Goal: Ask a question

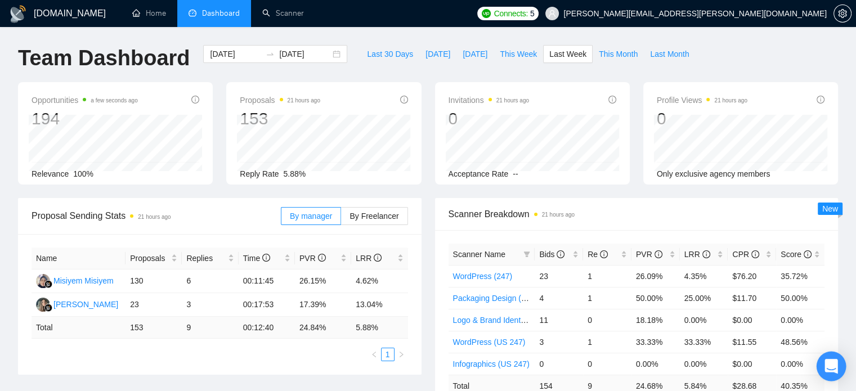
click at [835, 360] on div "Open Intercom Messenger" at bounding box center [832, 367] width 30 height 30
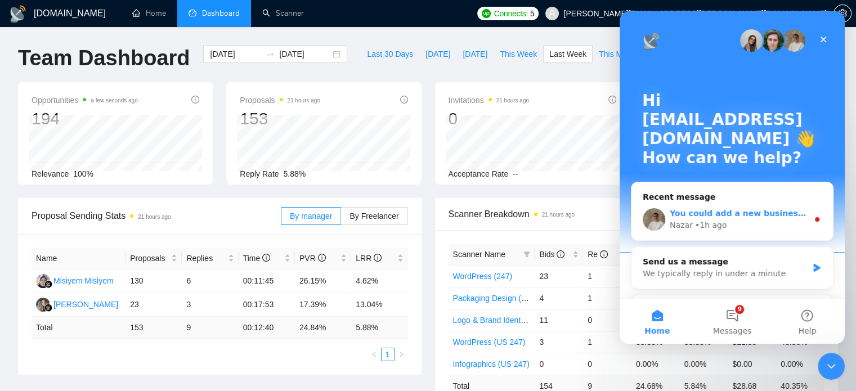
click at [731, 226] on div "Nazar • 1h ago" at bounding box center [739, 226] width 138 height 12
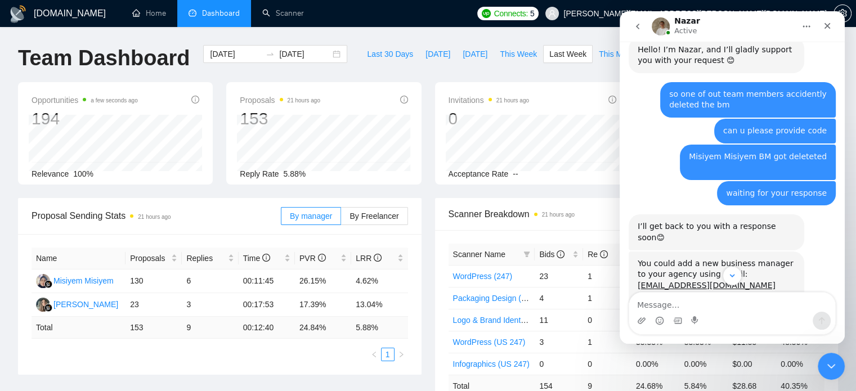
scroll to position [248, 0]
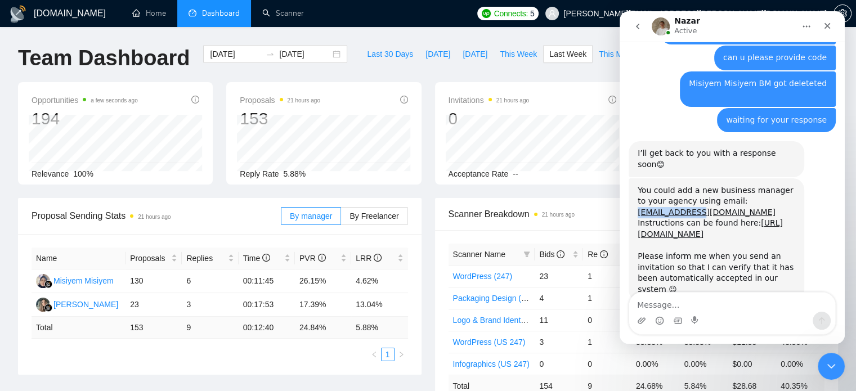
drag, startPoint x: 792, startPoint y: 177, endPoint x: 723, endPoint y: 181, distance: 68.8
click at [723, 185] on div "You could add a new business manager to your agency using email: [EMAIL_ADDRESS…" at bounding box center [717, 201] width 158 height 33
copy div "[EMAIL_ADDRESS][DOMAIN_NAME]"
click at [741, 218] on link "[URL][DOMAIN_NAME]" at bounding box center [710, 228] width 145 height 20
click at [712, 185] on div "You could add a new business manager to your agency using email: [EMAIL_ADDRESS…" at bounding box center [717, 201] width 158 height 33
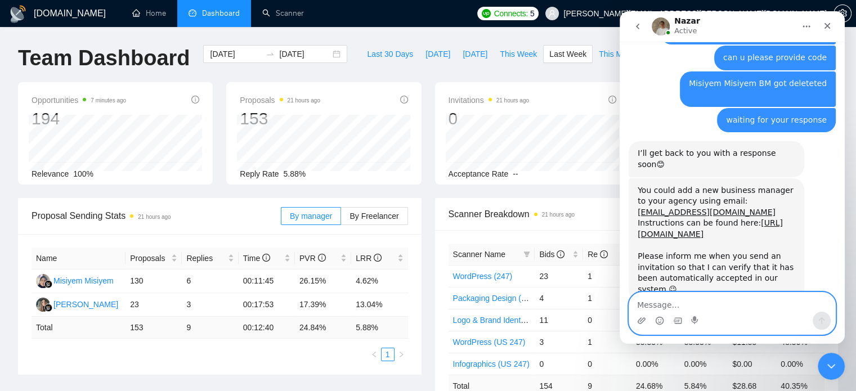
click at [682, 307] on textarea "Message…" at bounding box center [732, 302] width 206 height 19
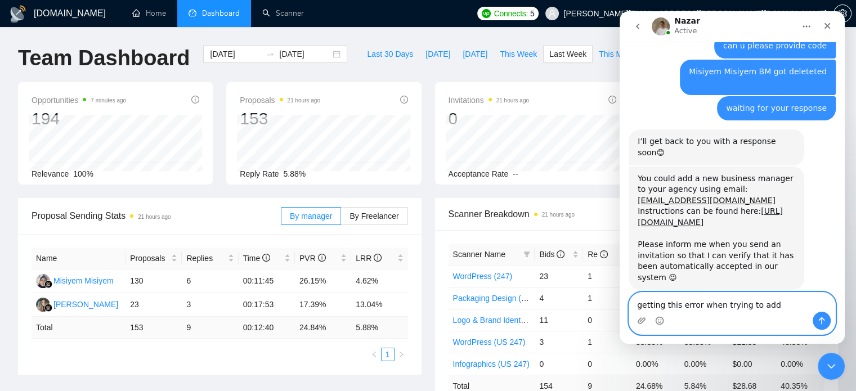
paste textarea "1 email wasn't sent due to error. Confirm the correct email address and try aga…"
type textarea "getting this error when trying to add 1 email wasn't sent due to error. Confirm…"
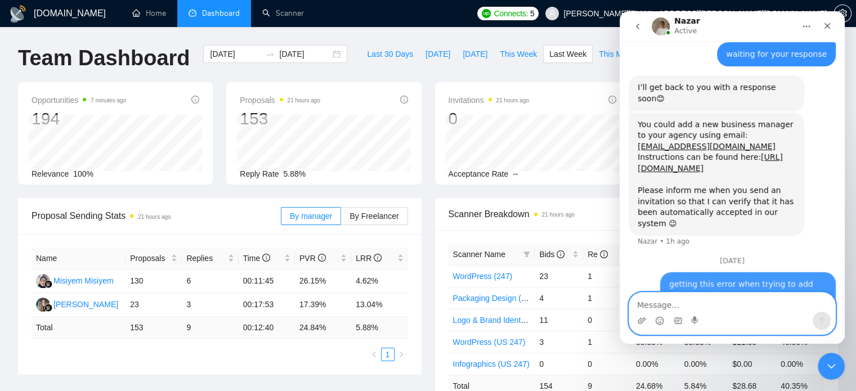
scroll to position [334, 0]
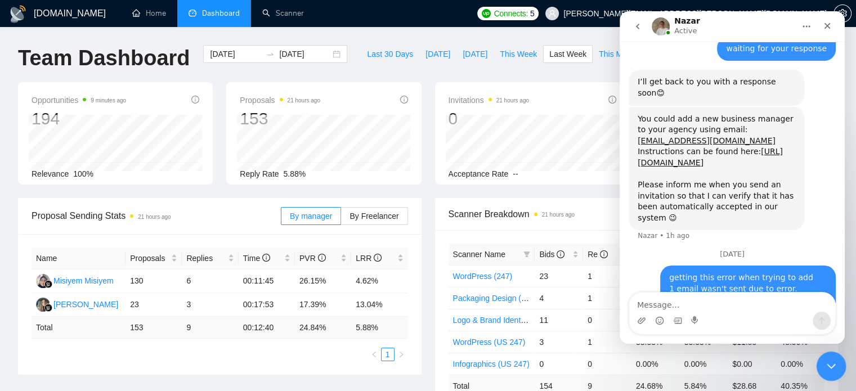
click at [826, 361] on icon "Close Intercom Messenger" at bounding box center [830, 365] width 14 height 14
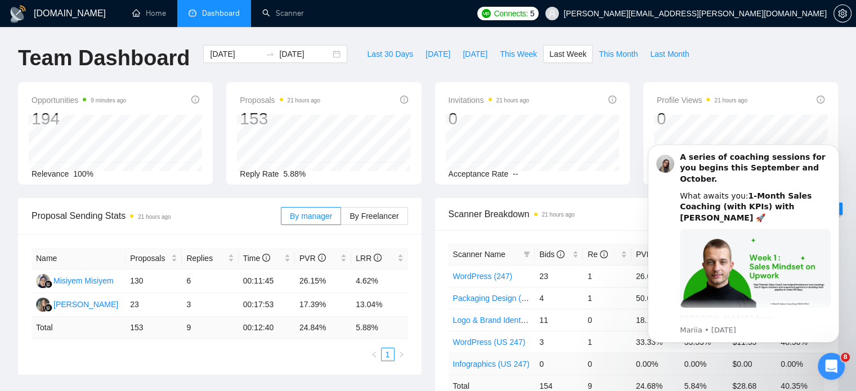
scroll to position [334, 0]
